Goal: Navigation & Orientation: Find specific page/section

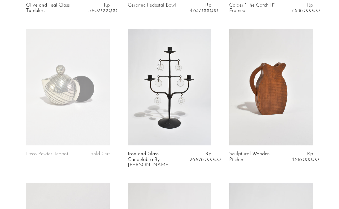
scroll to position [176, 0]
click at [87, 122] on link at bounding box center [68, 86] width 84 height 117
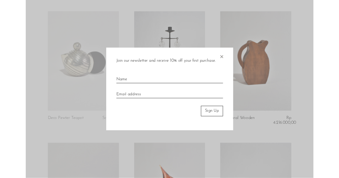
scroll to position [198, 0]
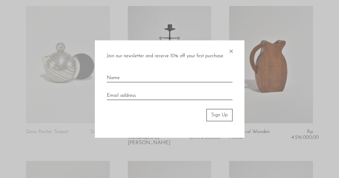
click at [229, 49] on span "×" at bounding box center [231, 49] width 6 height 19
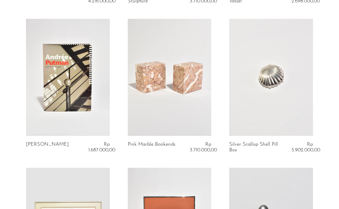
scroll to position [1089, 0]
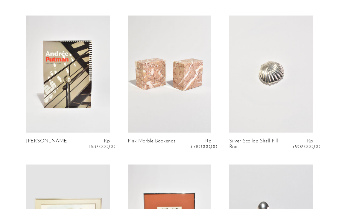
click at [286, 91] on link at bounding box center [271, 74] width 84 height 117
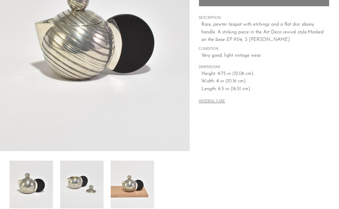
scroll to position [180, 0]
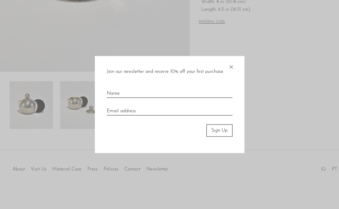
click at [233, 67] on span "×" at bounding box center [231, 65] width 6 height 19
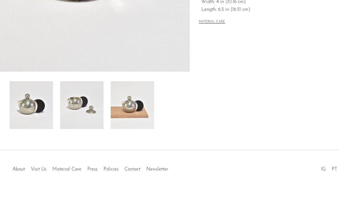
click at [87, 106] on img at bounding box center [81, 105] width 43 height 48
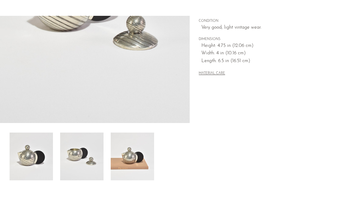
scroll to position [101, 0]
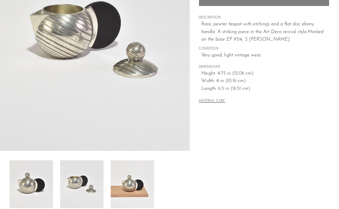
click at [133, 180] on img at bounding box center [132, 185] width 43 height 48
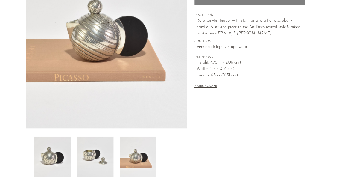
scroll to position [0, 0]
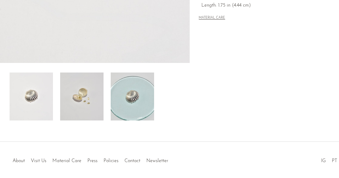
scroll to position [188, 0]
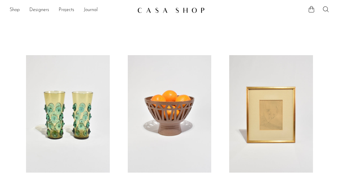
click at [40, 13] on link "Designers" at bounding box center [39, 10] width 20 height 8
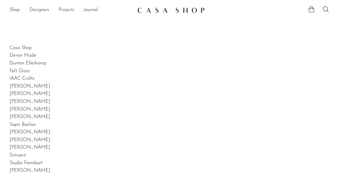
click at [68, 13] on link "Projects" at bounding box center [67, 10] width 16 height 8
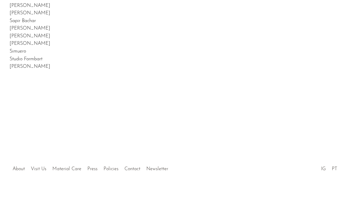
scroll to position [239, 0]
click at [131, 25] on article "Sapir Bachar" at bounding box center [170, 22] width 320 height 8
click at [36, 18] on article "[PERSON_NAME]" at bounding box center [170, 14] width 320 height 8
click at [42, 18] on article "Peter Shire" at bounding box center [170, 14] width 320 height 8
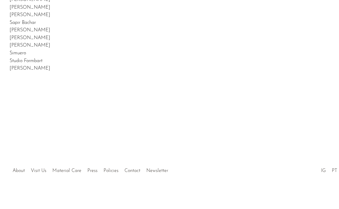
scroll to position [120, 0]
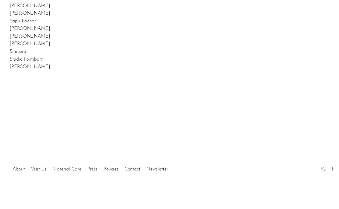
click at [41, 18] on article "Peter Shire" at bounding box center [170, 14] width 320 height 8
click at [16, 16] on link "Peter Shire" at bounding box center [30, 13] width 41 height 5
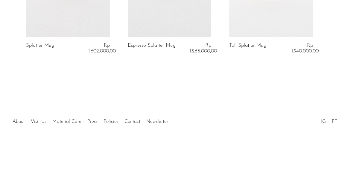
scroll to position [156, 0]
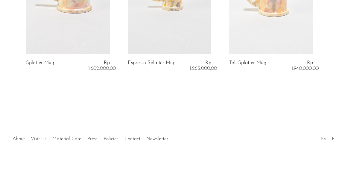
click at [37, 139] on link "Visit Us" at bounding box center [39, 139] width 16 height 5
